Goal: Task Accomplishment & Management: Manage account settings

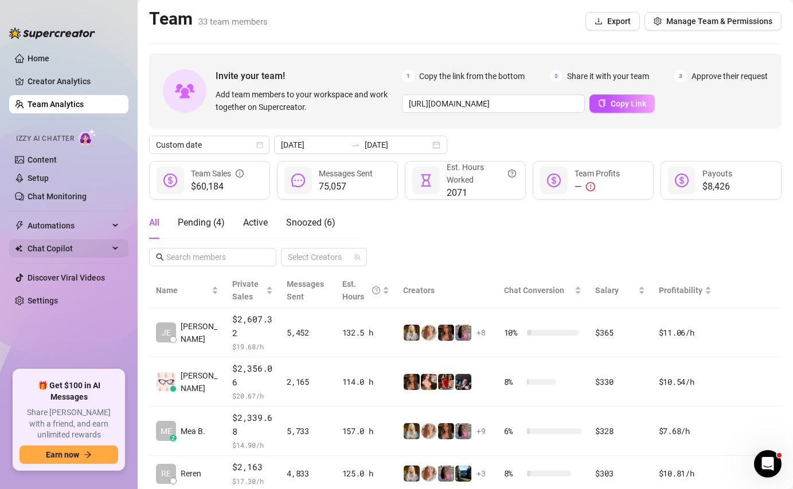
scroll to position [209, 0]
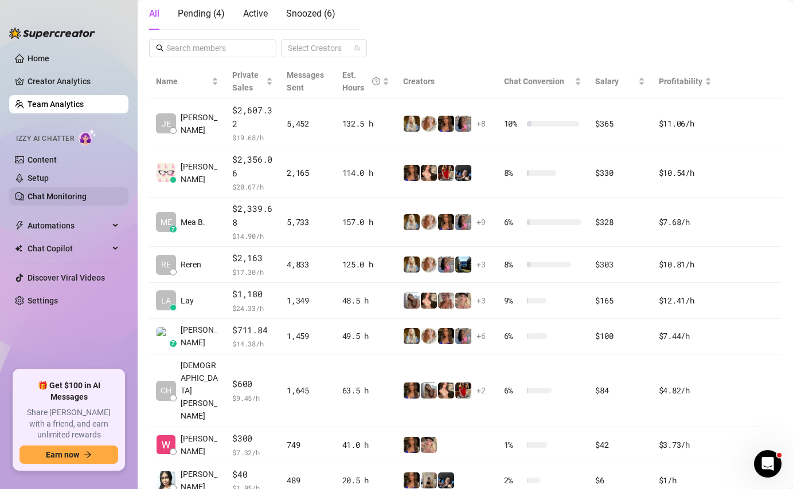
click at [87, 198] on link "Chat Monitoring" at bounding box center [57, 196] width 59 height 9
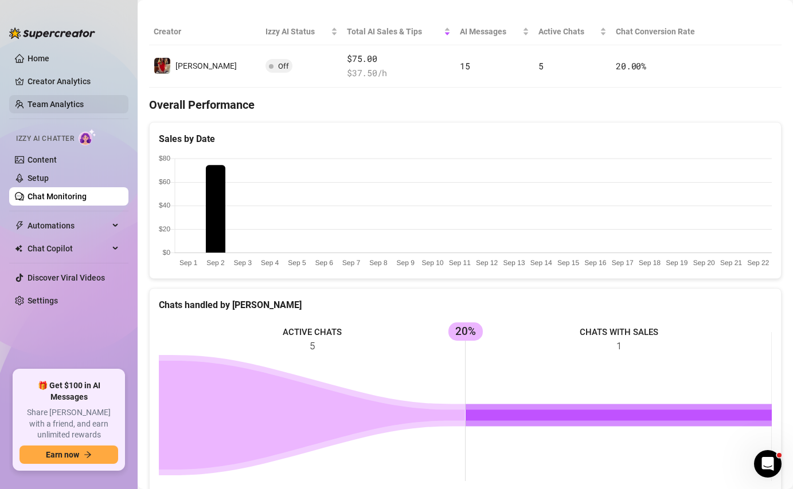
click at [72, 104] on link "Team Analytics" at bounding box center [56, 104] width 56 height 9
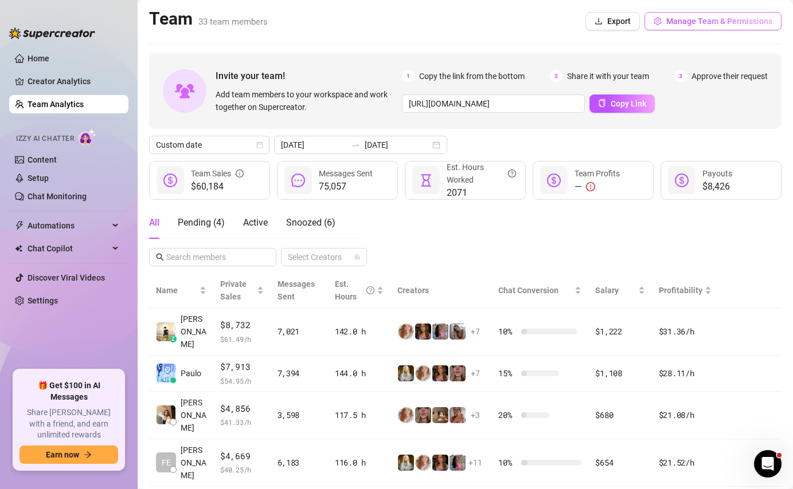
click at [714, 21] on span "Manage Team & Permissions" at bounding box center [719, 21] width 106 height 9
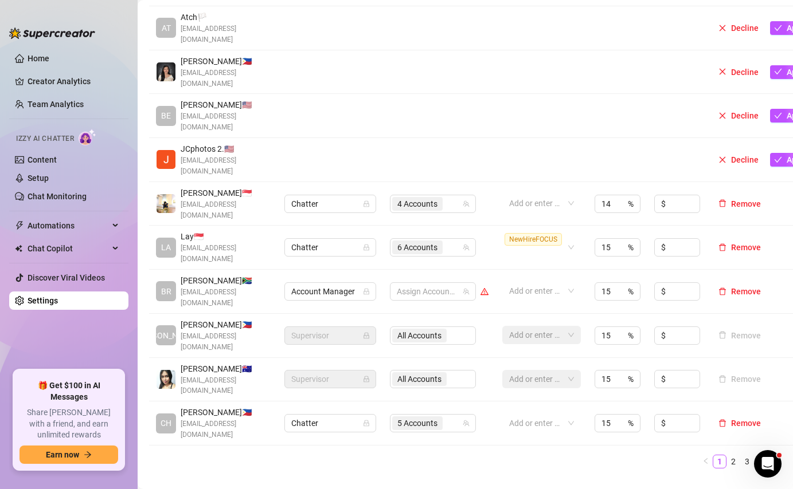
scroll to position [284, 0]
click at [731, 457] on link "2" at bounding box center [733, 463] width 13 height 13
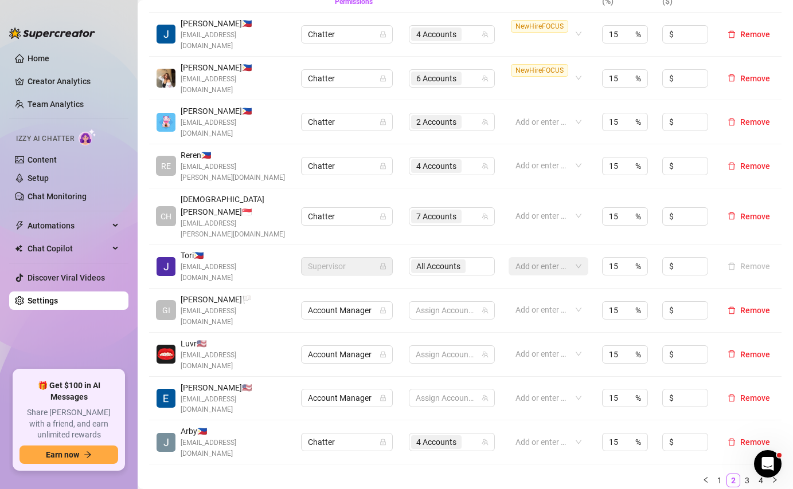
scroll to position [343, 0]
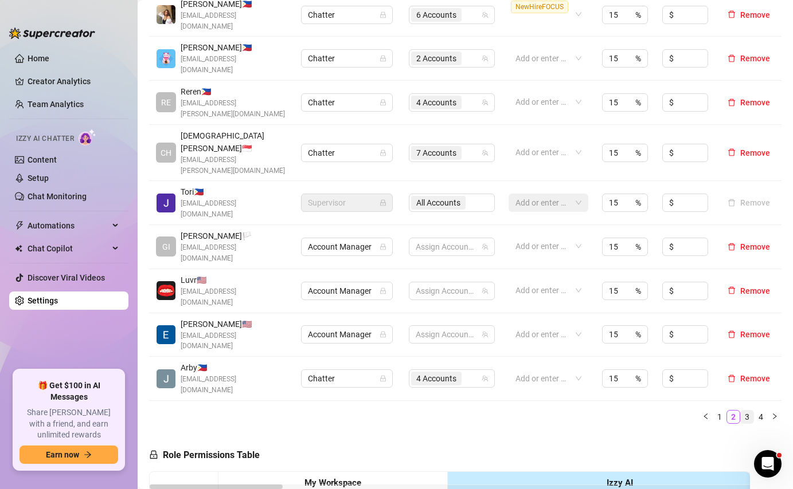
click at [744, 411] on link "3" at bounding box center [746, 417] width 13 height 13
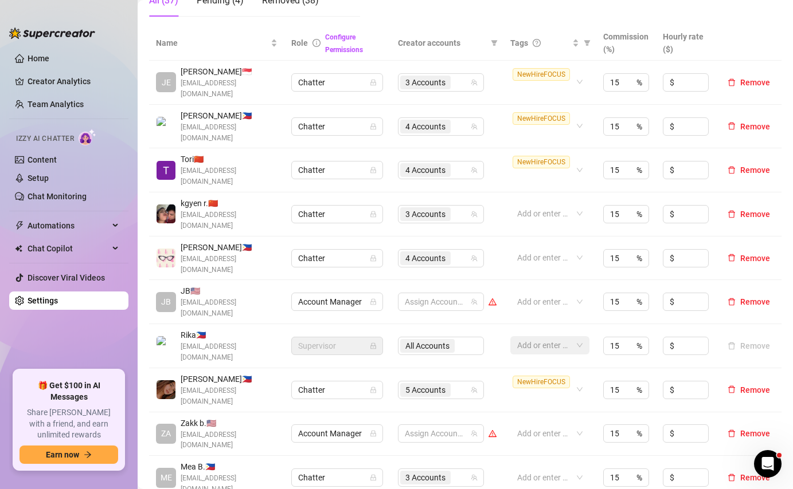
scroll to position [188, 0]
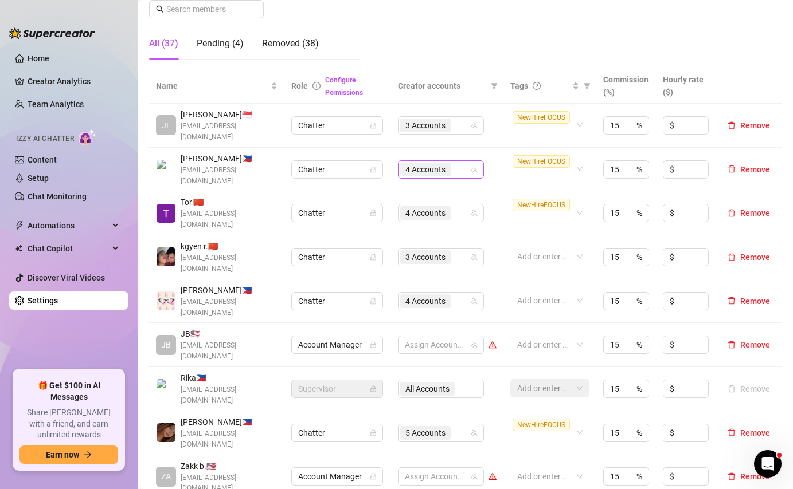
click at [455, 168] on input "search" at bounding box center [454, 170] width 2 height 14
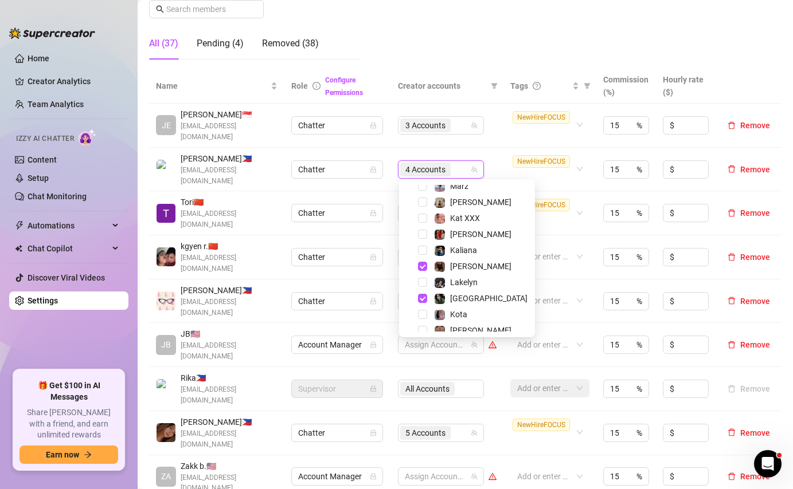
scroll to position [206, 0]
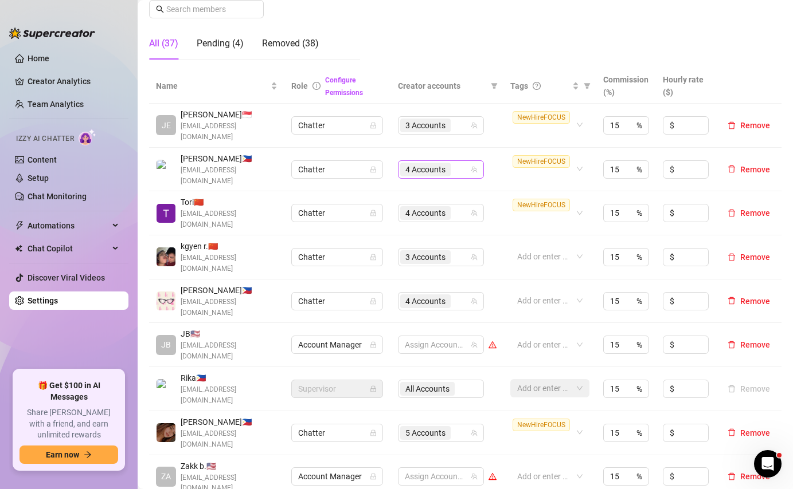
click at [458, 170] on div "4 Accounts" at bounding box center [434, 170] width 69 height 16
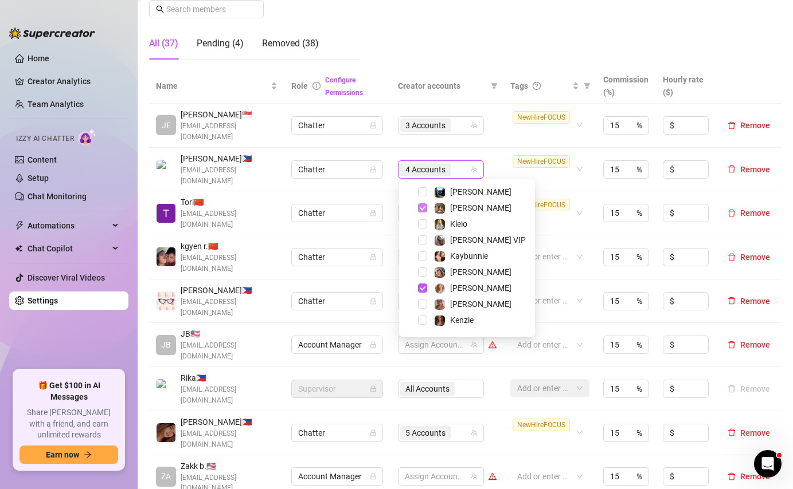
click at [421, 207] on span "Select tree node" at bounding box center [422, 207] width 9 height 9
click at [424, 288] on span "Select tree node" at bounding box center [422, 288] width 9 height 9
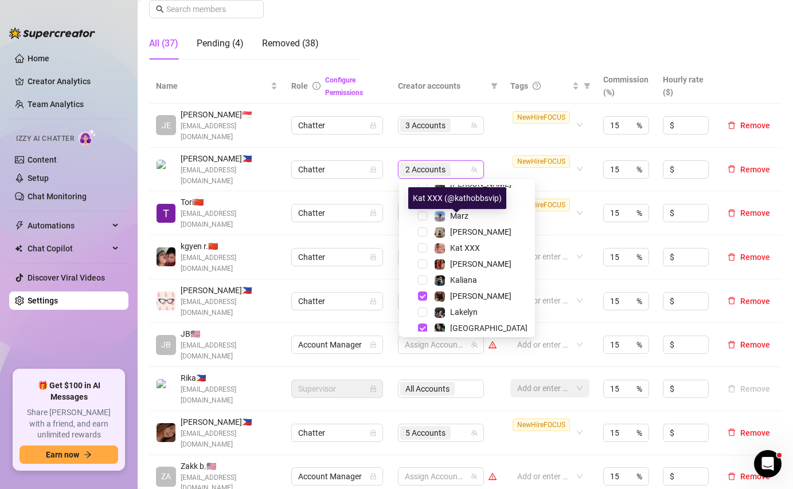
scroll to position [206, 0]
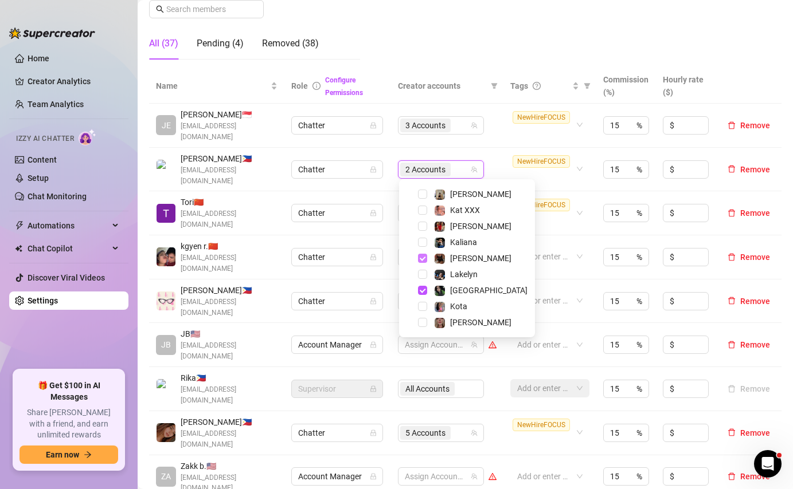
click at [424, 257] on span "Select tree node" at bounding box center [422, 258] width 9 height 9
click at [419, 291] on span "Select tree node" at bounding box center [422, 290] width 9 height 9
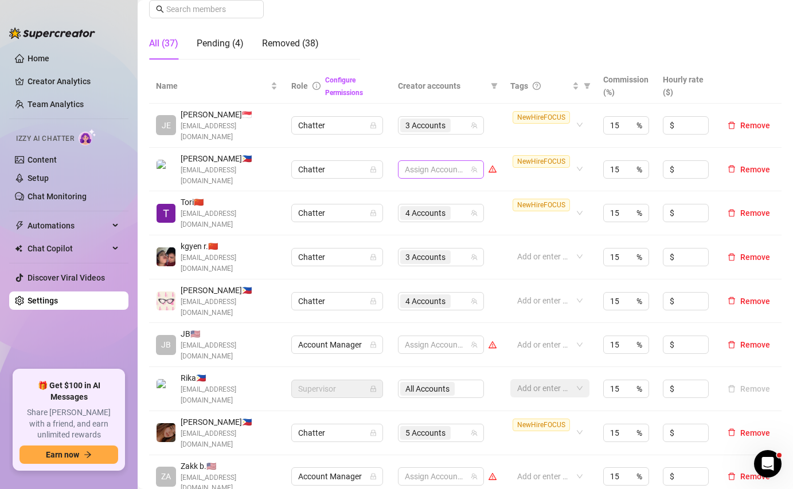
click at [439, 170] on div at bounding box center [434, 170] width 69 height 16
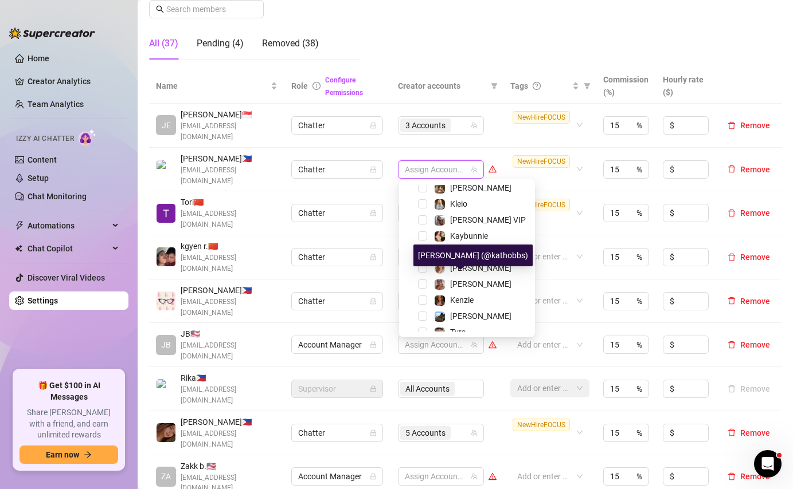
scroll to position [0, 0]
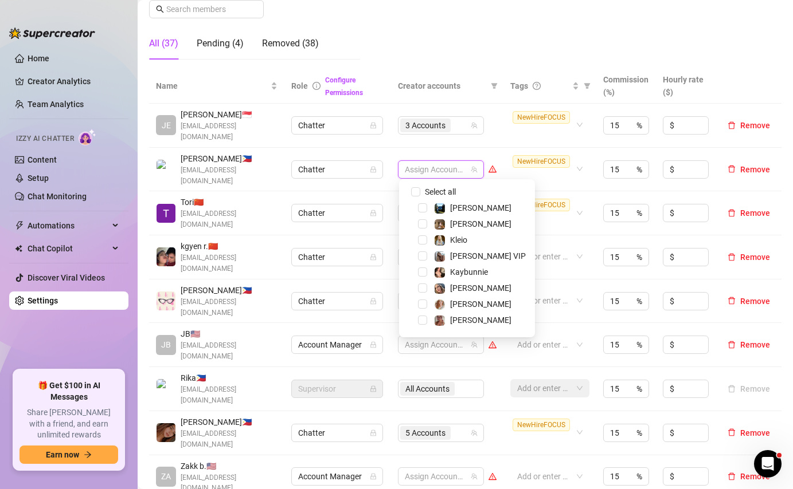
click at [423, 240] on span "Select tree node" at bounding box center [422, 240] width 9 height 9
click at [419, 208] on span "Select tree node" at bounding box center [422, 207] width 9 height 9
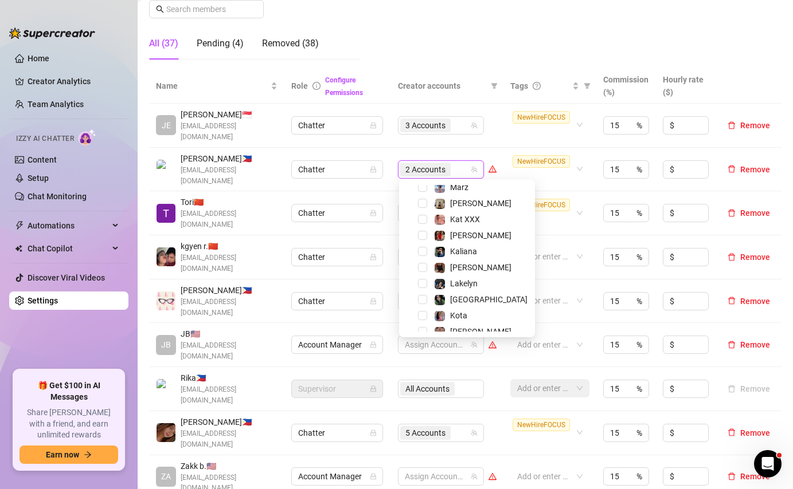
scroll to position [206, 0]
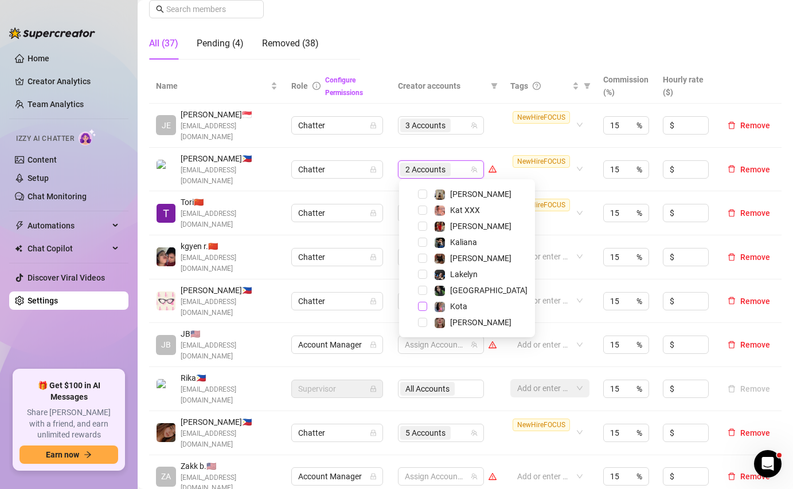
click at [419, 307] on span "Select tree node" at bounding box center [422, 306] width 9 height 9
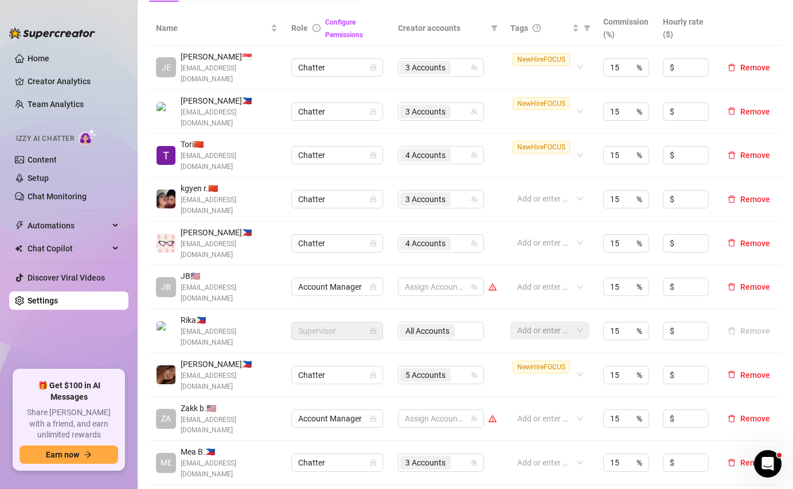
scroll to position [242, 0]
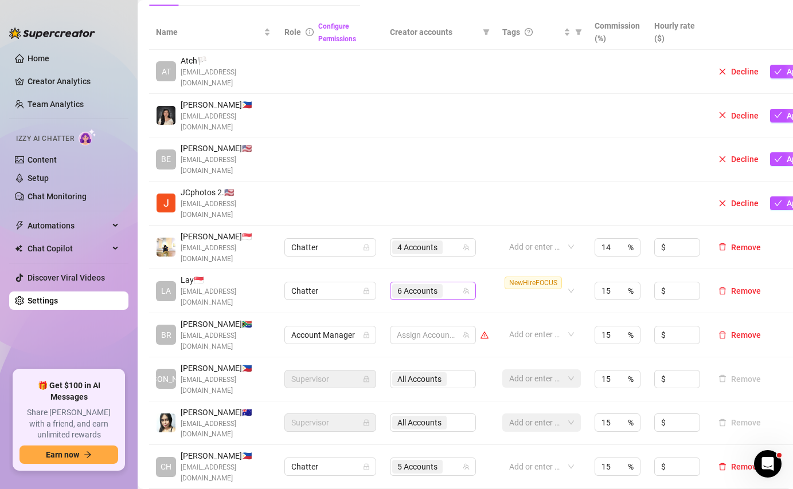
click at [451, 283] on div "6 Accounts" at bounding box center [426, 291] width 69 height 16
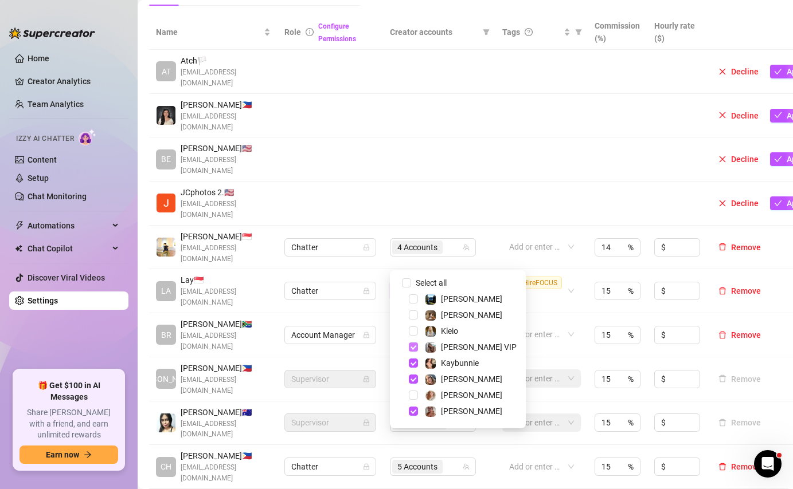
click at [416, 347] on span "Select tree node" at bounding box center [413, 347] width 9 height 9
click at [416, 360] on span "Select tree node" at bounding box center [413, 363] width 9 height 9
click at [410, 381] on span "Select tree node" at bounding box center [413, 379] width 9 height 9
click at [414, 411] on span "Select tree node" at bounding box center [413, 411] width 9 height 9
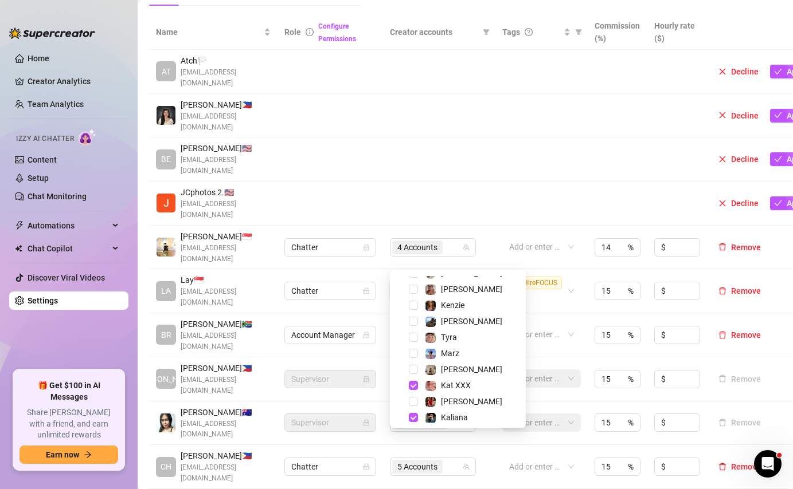
scroll to position [123, 0]
click at [413, 383] on span "Select tree node" at bounding box center [413, 384] width 9 height 9
click at [412, 417] on span "Select tree node" at bounding box center [413, 416] width 9 height 9
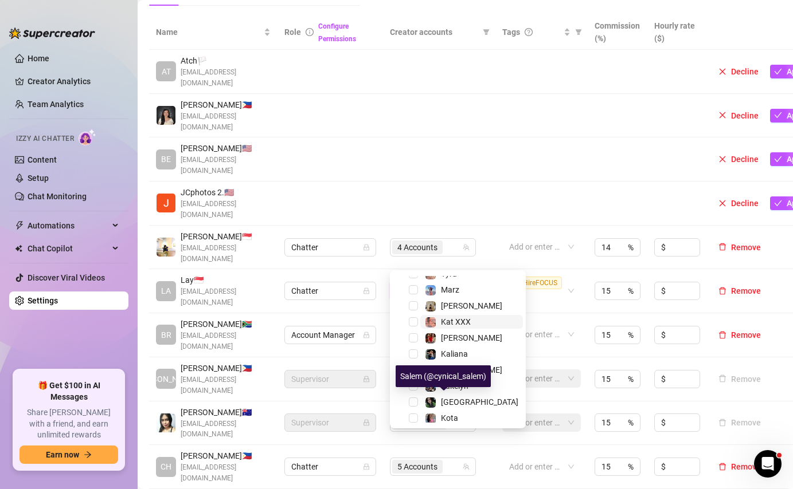
scroll to position [182, 0]
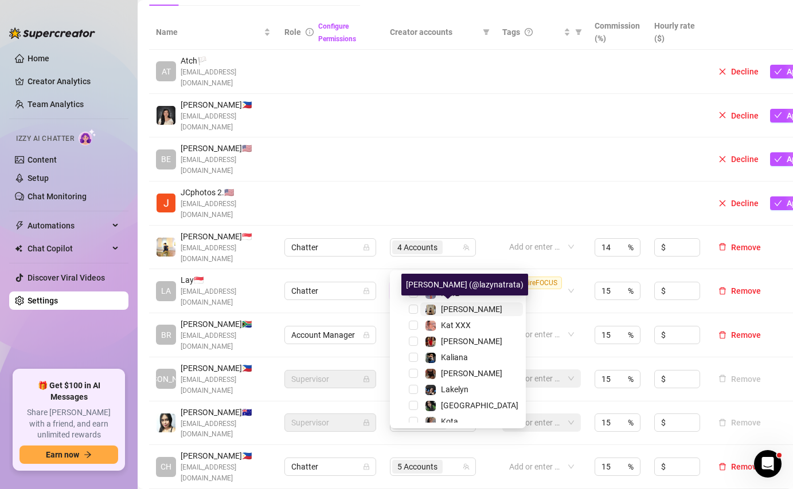
click at [462, 312] on span "[PERSON_NAME]" at bounding box center [471, 309] width 61 height 9
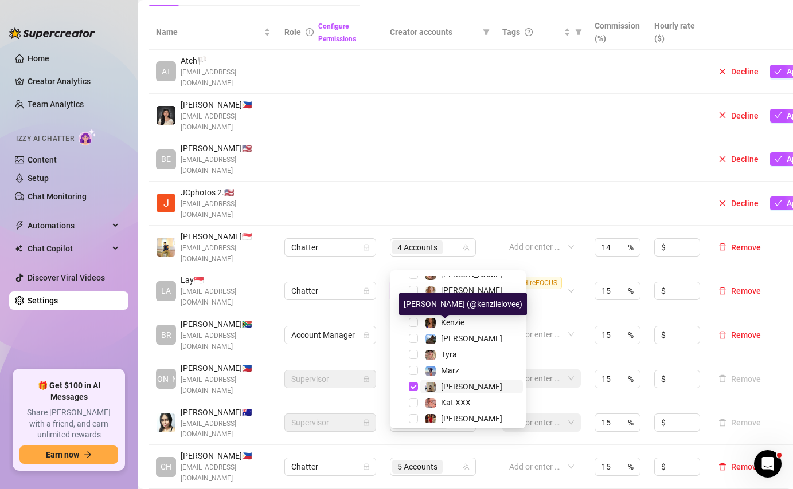
scroll to position [80, 0]
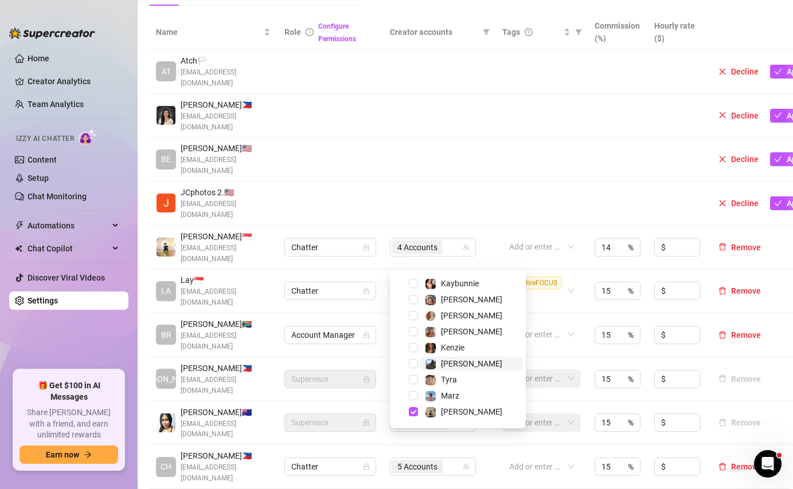
click at [475, 366] on span "[PERSON_NAME]" at bounding box center [471, 364] width 103 height 14
click at [474, 383] on span "Tyra" at bounding box center [471, 380] width 103 height 14
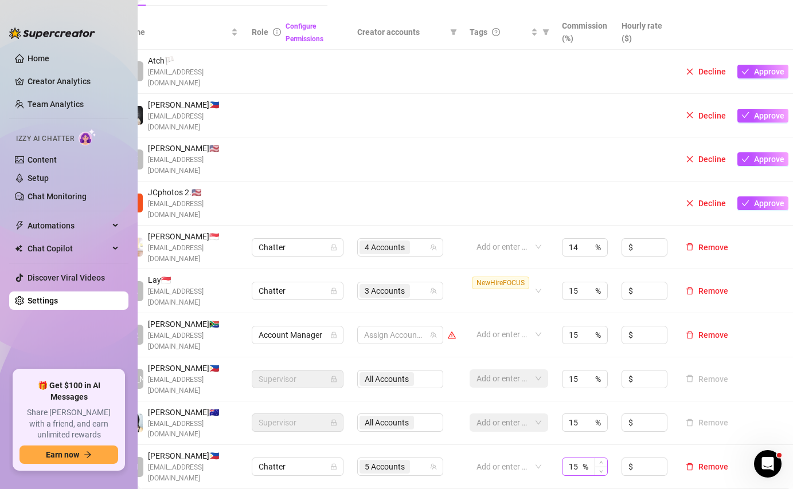
scroll to position [242, 0]
